Goal: Information Seeking & Learning: Learn about a topic

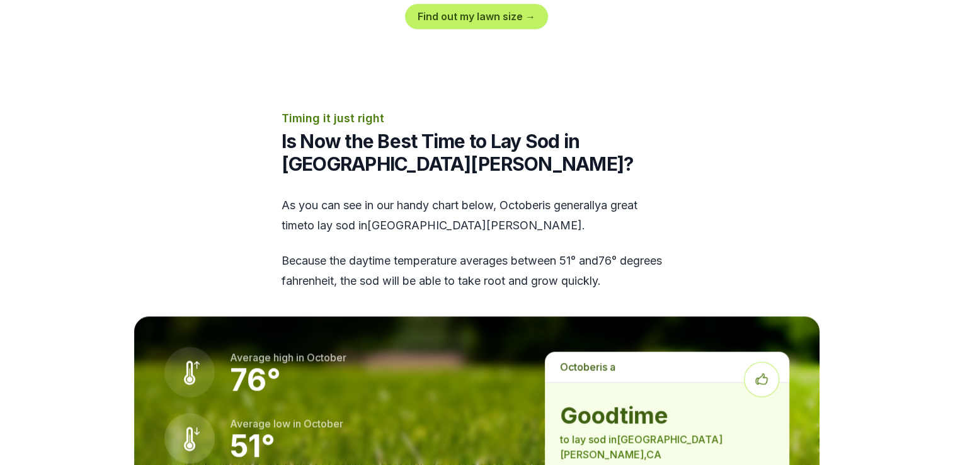
scroll to position [1575, 0]
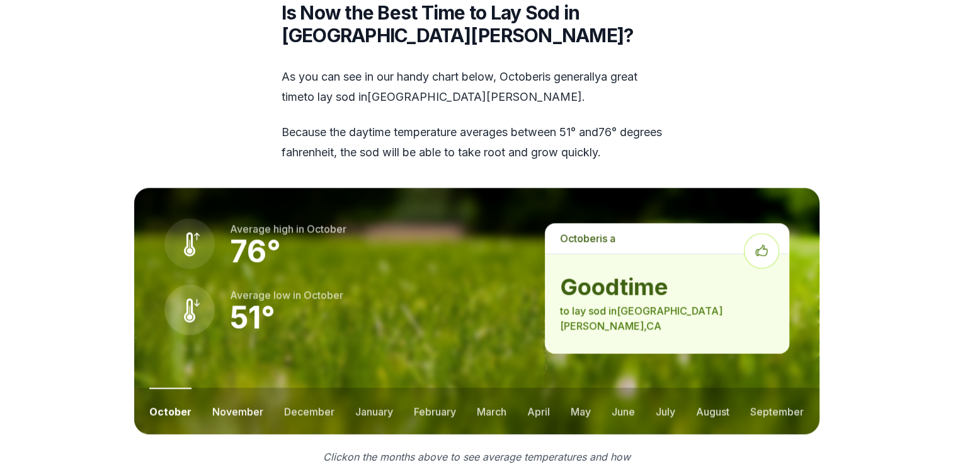
click at [236, 388] on button "november" at bounding box center [237, 411] width 51 height 47
click at [300, 388] on button "december" at bounding box center [308, 411] width 50 height 47
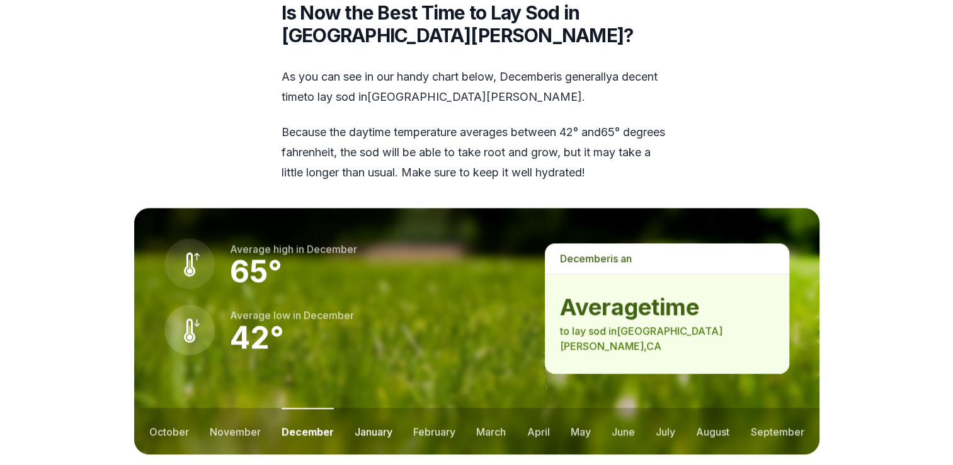
click at [365, 408] on button "january" at bounding box center [374, 431] width 38 height 47
click at [447, 408] on button "february" at bounding box center [436, 431] width 42 height 47
click at [486, 408] on button "march" at bounding box center [493, 431] width 30 height 47
click at [538, 408] on button "april" at bounding box center [539, 431] width 23 height 47
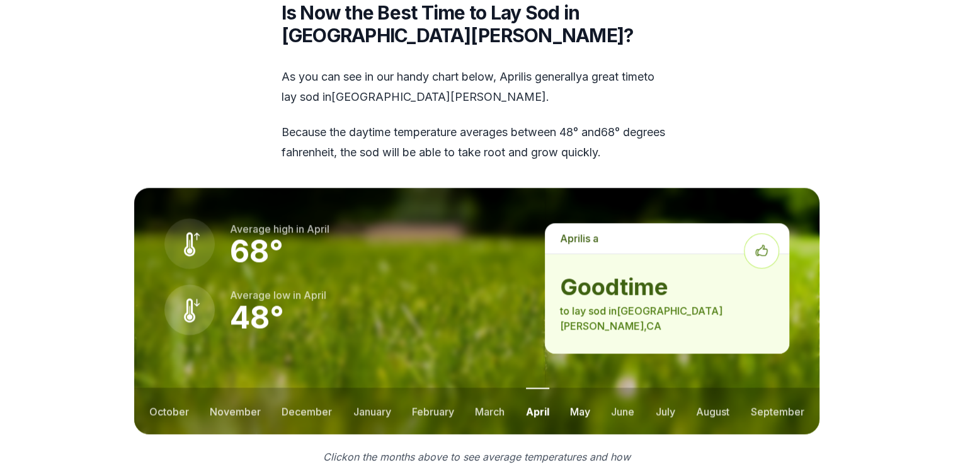
click at [577, 388] on button "may" at bounding box center [580, 411] width 20 height 47
click at [617, 388] on button "june" at bounding box center [623, 411] width 23 height 47
click at [703, 388] on button "august" at bounding box center [712, 411] width 33 height 47
click at [791, 388] on button "september" at bounding box center [778, 411] width 54 height 47
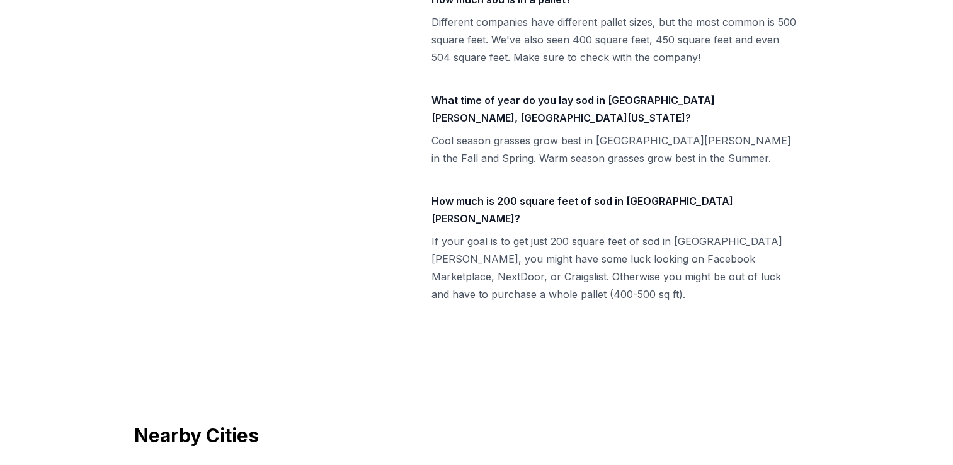
scroll to position [5545, 0]
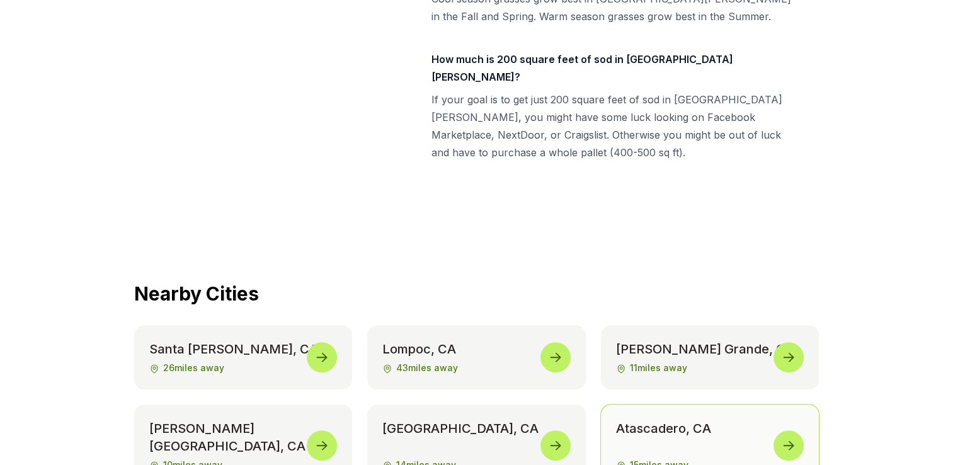
click at [786, 438] on icon at bounding box center [788, 445] width 15 height 15
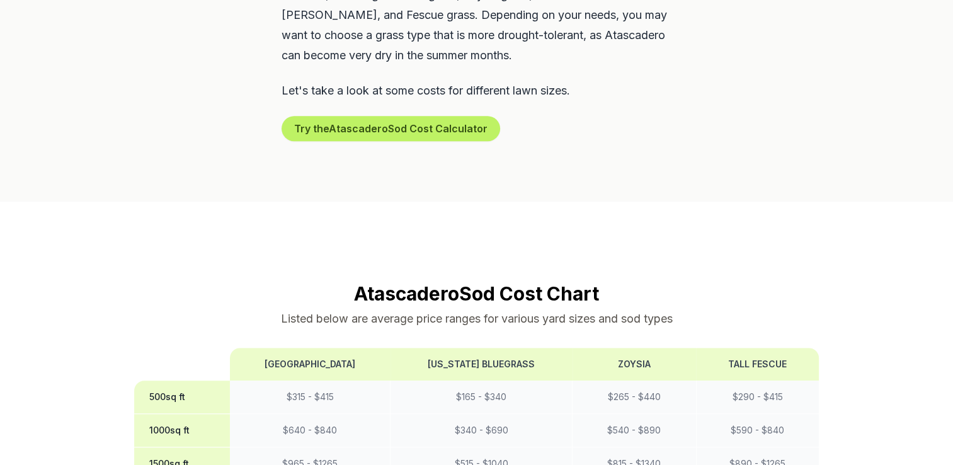
scroll to position [1008, 0]
